Goal: Task Accomplishment & Management: Manage account settings

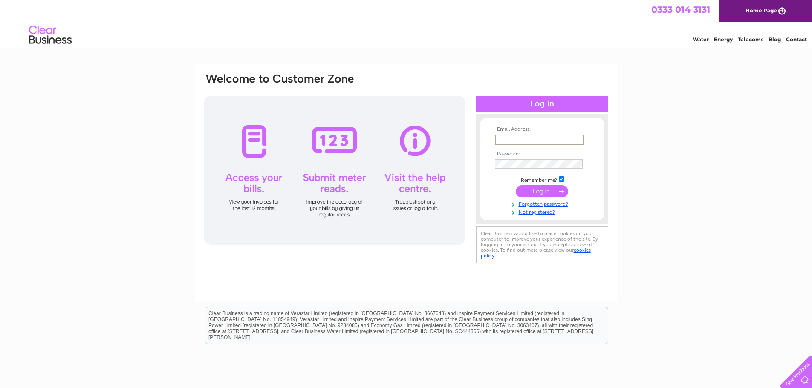
click at [517, 136] on input "text" at bounding box center [539, 140] width 89 height 10
paste input "steve.hayes@atlascopco.com"
type input "steve.hayes@atlascopco.com"
click at [540, 189] on input "submit" at bounding box center [541, 190] width 52 height 12
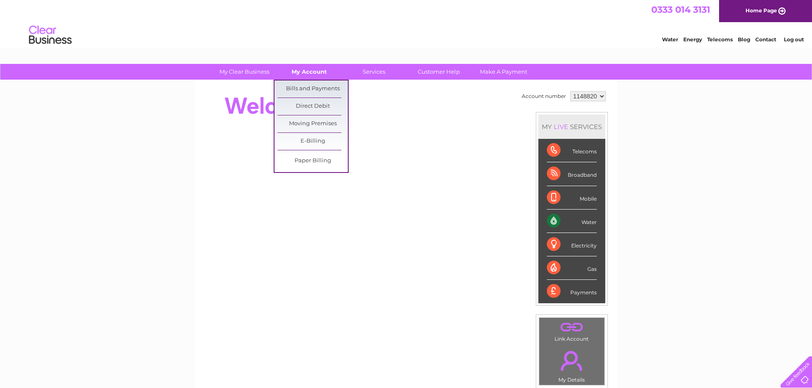
click at [317, 79] on link "My Account" at bounding box center [309, 72] width 70 height 16
click at [316, 85] on link "Bills and Payments" at bounding box center [312, 89] width 70 height 17
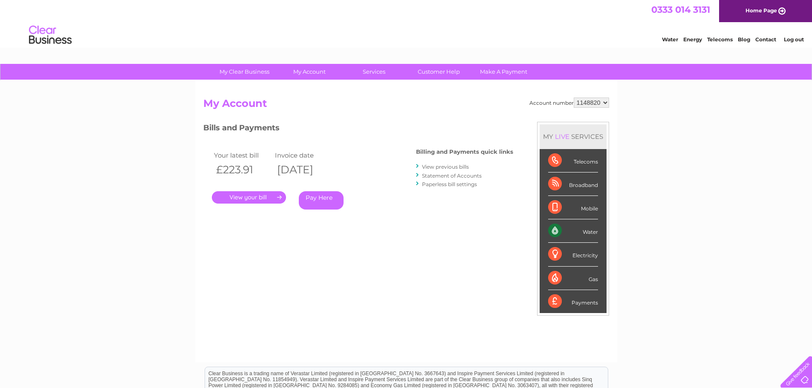
click at [251, 194] on link "." at bounding box center [249, 197] width 74 height 12
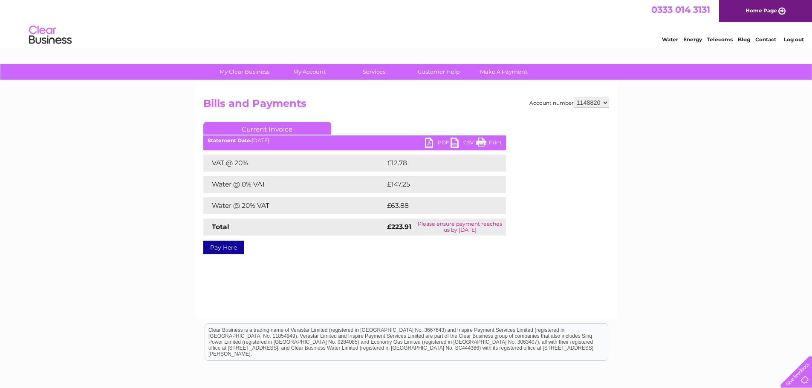
click at [430, 144] on link "PDF" at bounding box center [438, 144] width 26 height 12
